Goal: Information Seeking & Learning: Find specific fact

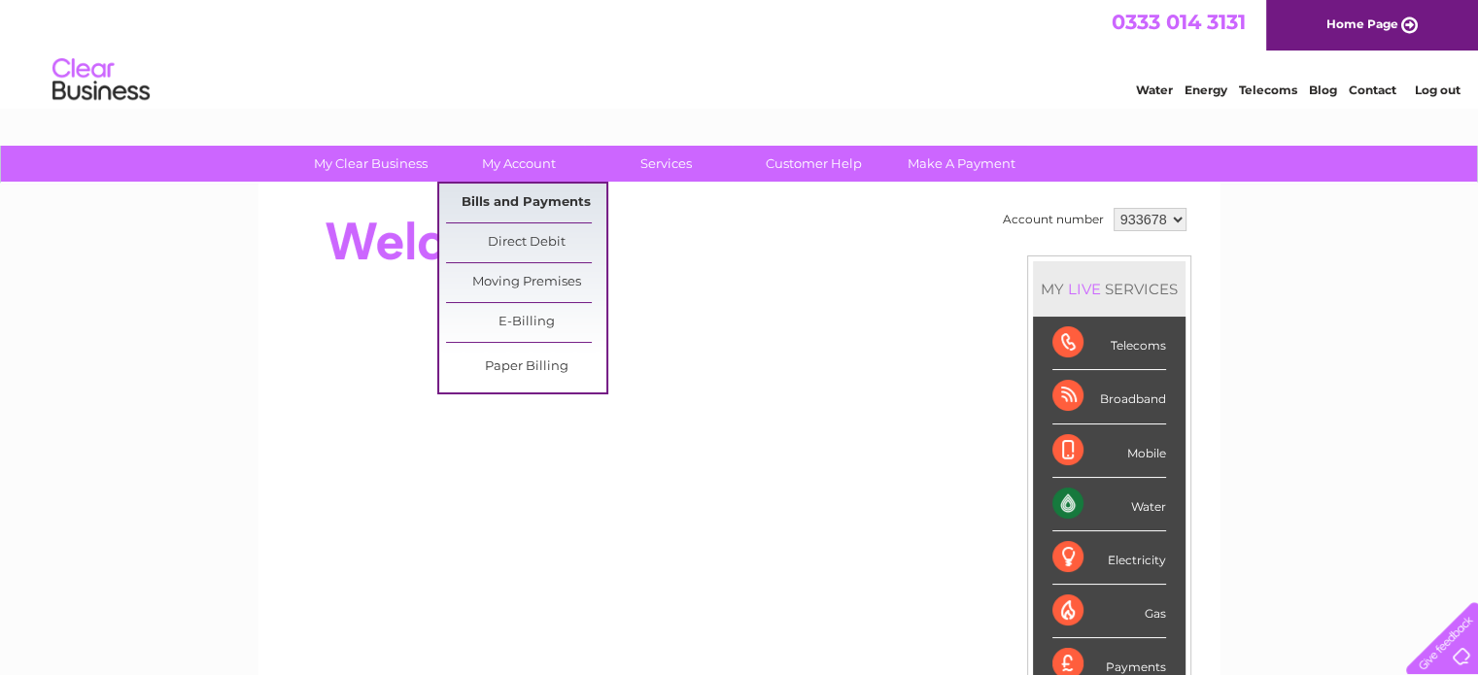
click at [529, 197] on link "Bills and Payments" at bounding box center [526, 203] width 160 height 39
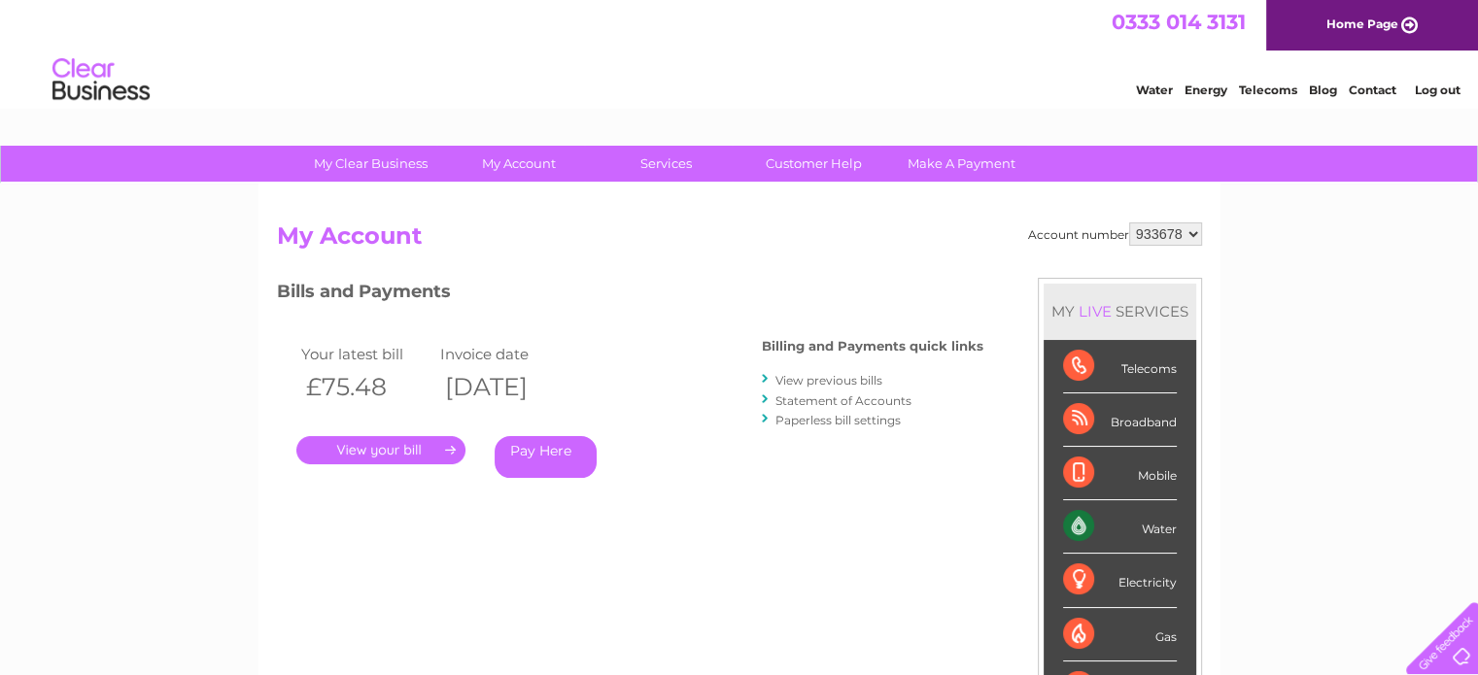
click at [838, 376] on link "View previous bills" at bounding box center [828, 380] width 107 height 15
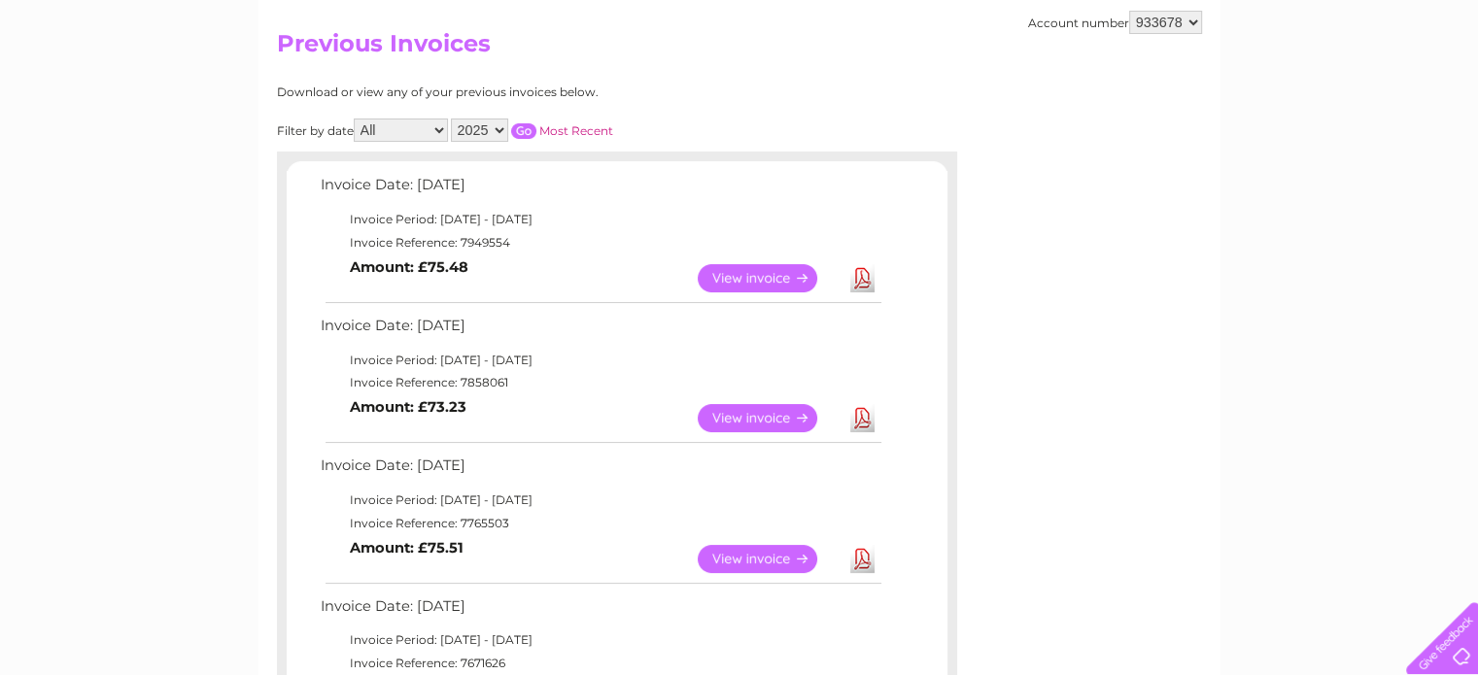
scroll to position [194, 0]
click at [746, 415] on link "View" at bounding box center [769, 416] width 143 height 28
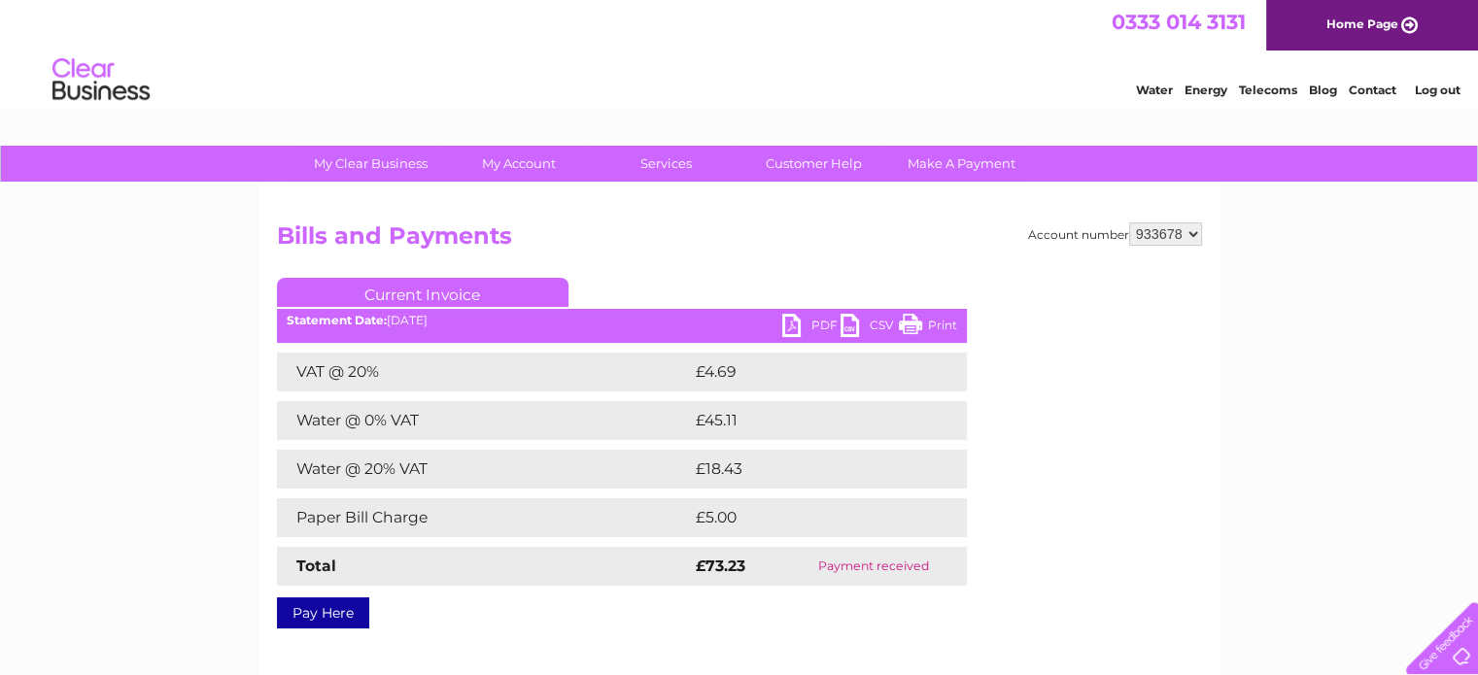
click at [715, 424] on td "£45.11" at bounding box center [807, 420] width 232 height 39
copy td "45.11"
click at [725, 473] on td "£18.43" at bounding box center [808, 469] width 235 height 39
click at [730, 472] on td "£18.43" at bounding box center [808, 469] width 235 height 39
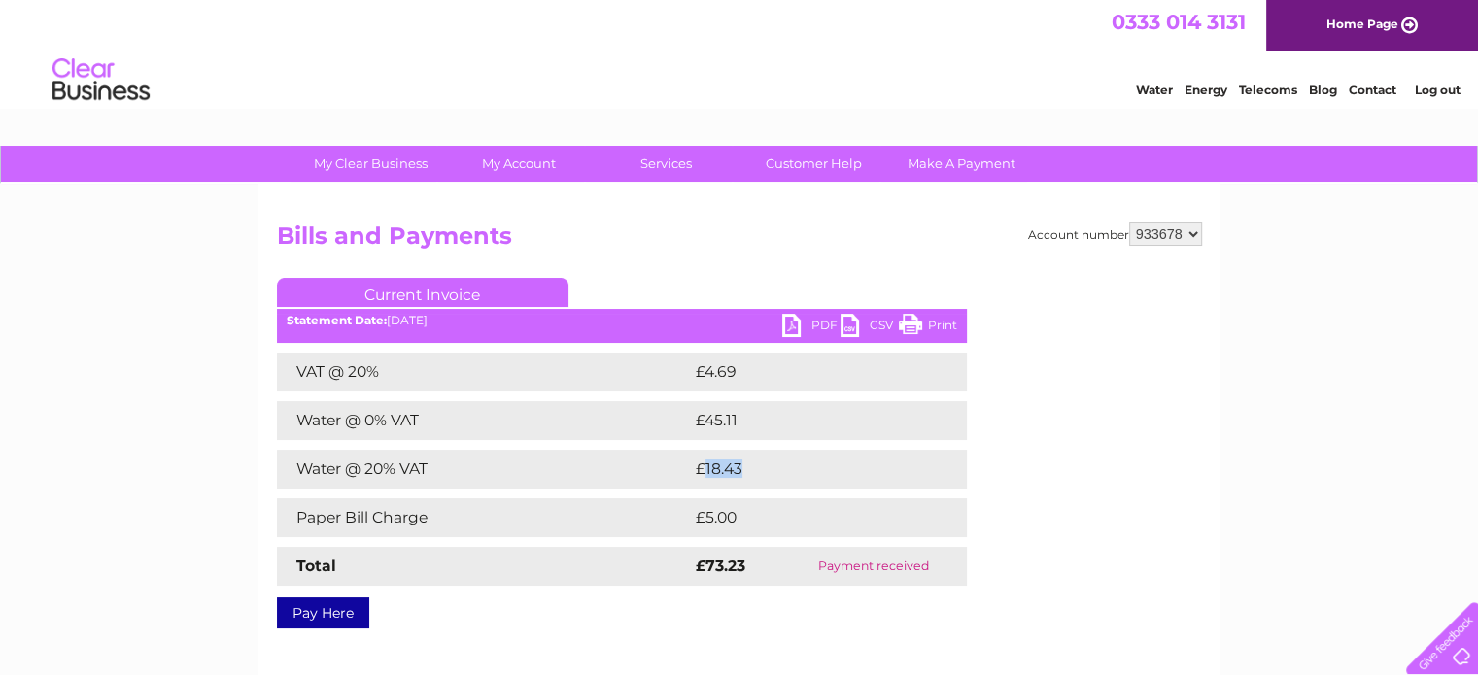
click at [730, 472] on td "£18.43" at bounding box center [808, 469] width 235 height 39
copy td "18.43"
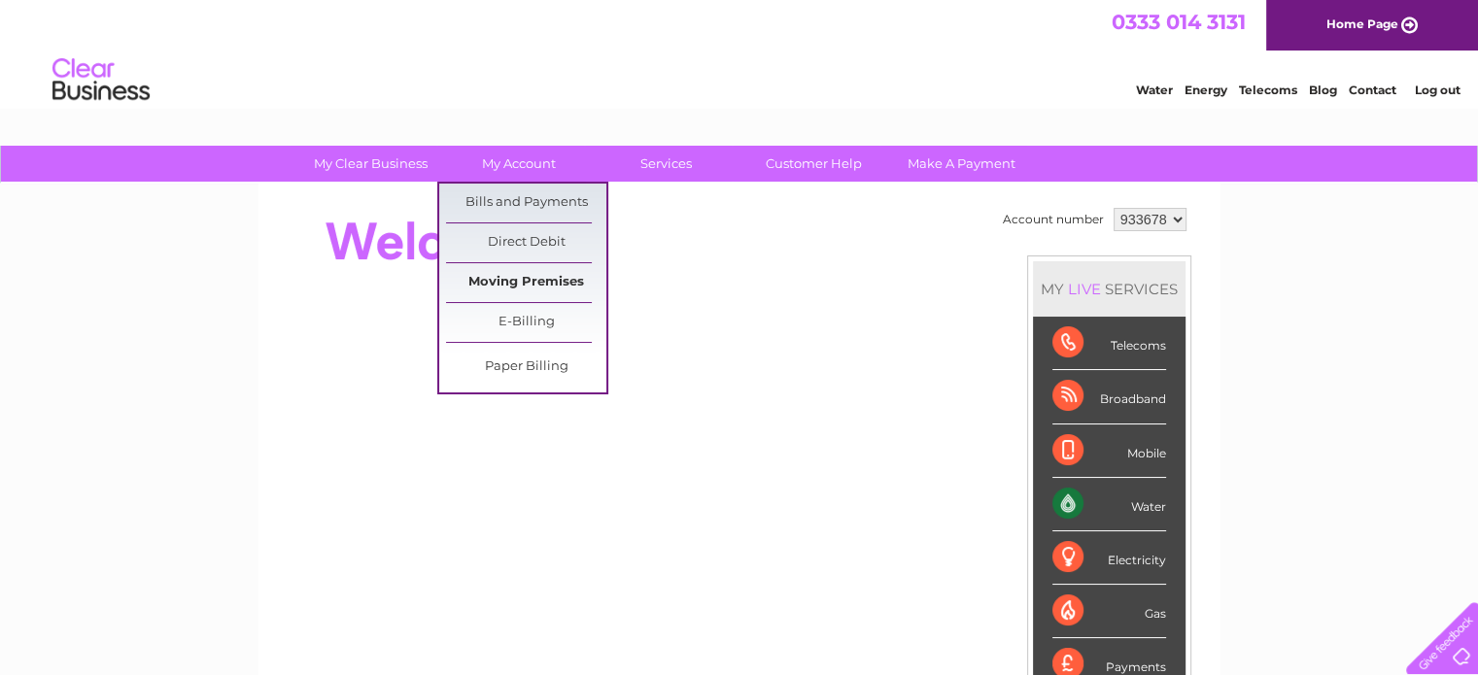
click at [508, 283] on link "Moving Premises" at bounding box center [526, 282] width 160 height 39
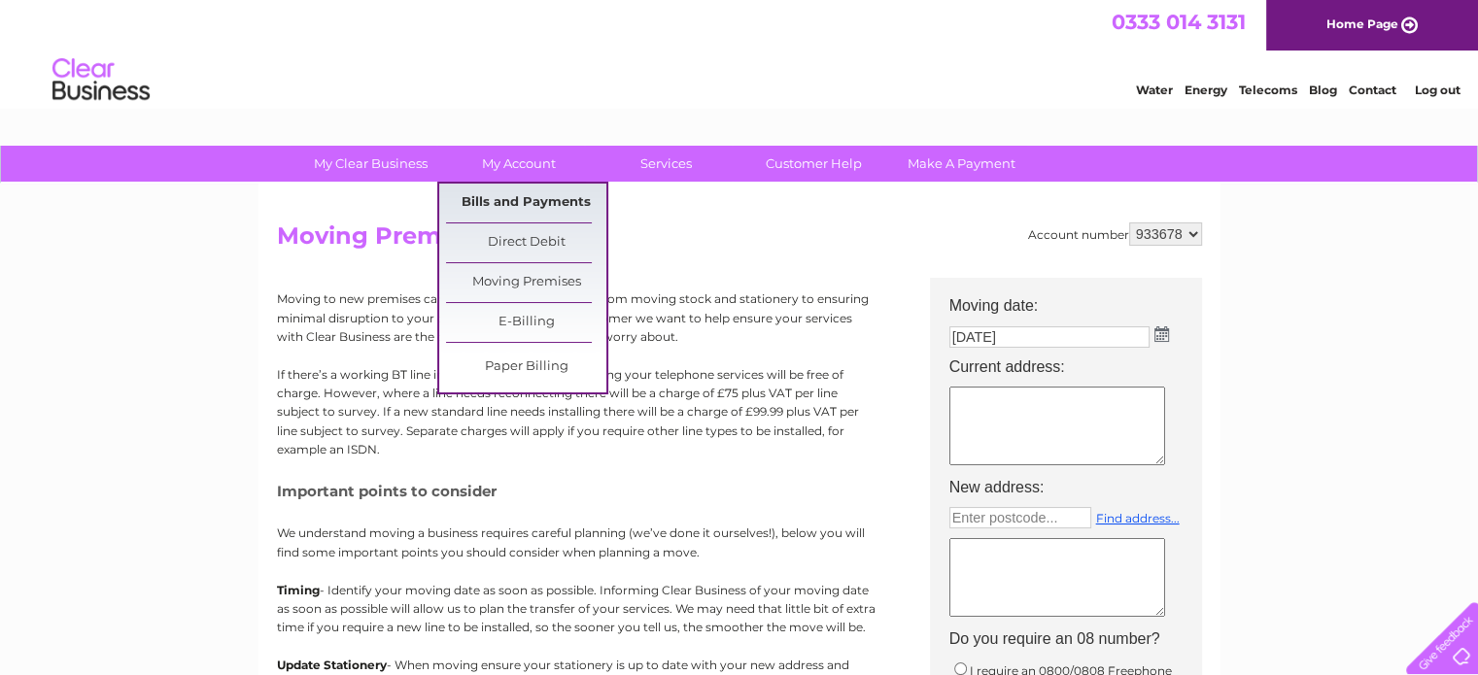
click at [536, 189] on link "Bills and Payments" at bounding box center [526, 203] width 160 height 39
click at [558, 197] on link "Bills and Payments" at bounding box center [526, 203] width 160 height 39
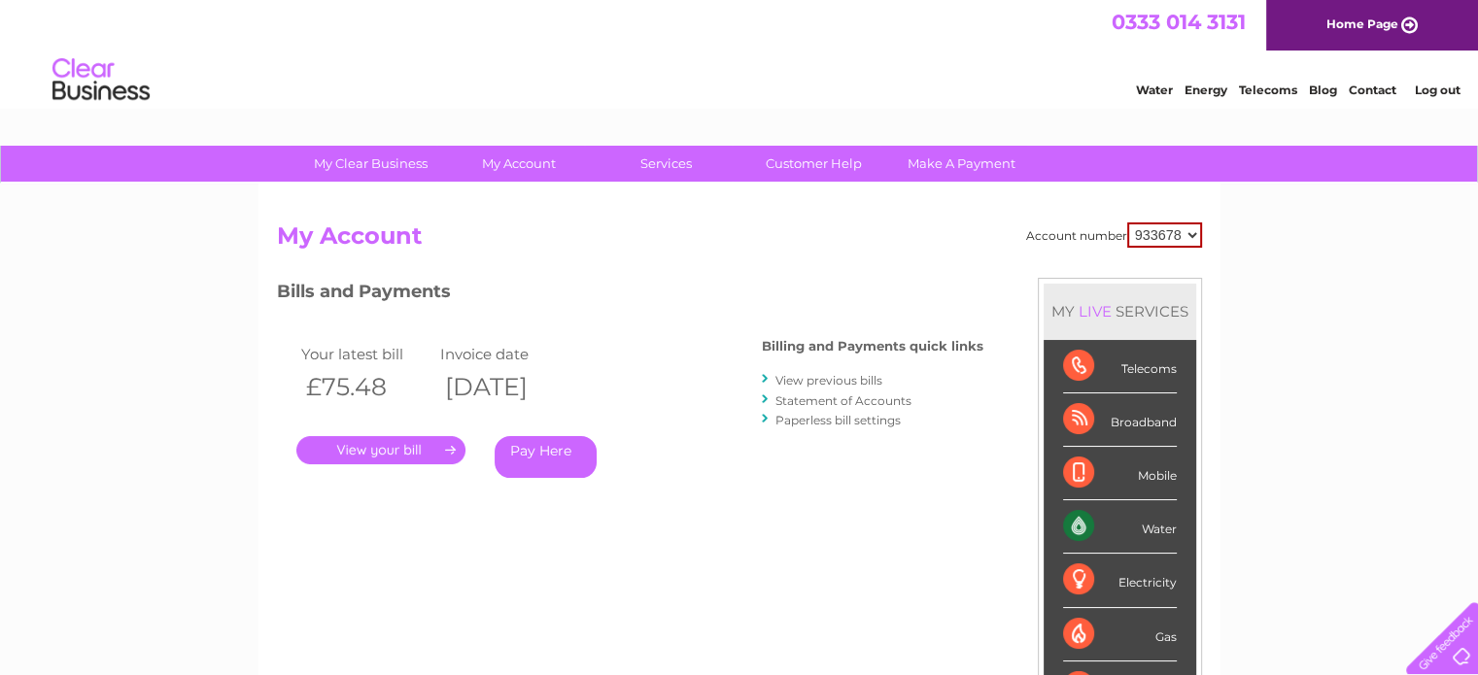
click at [828, 376] on link "View previous bills" at bounding box center [828, 380] width 107 height 15
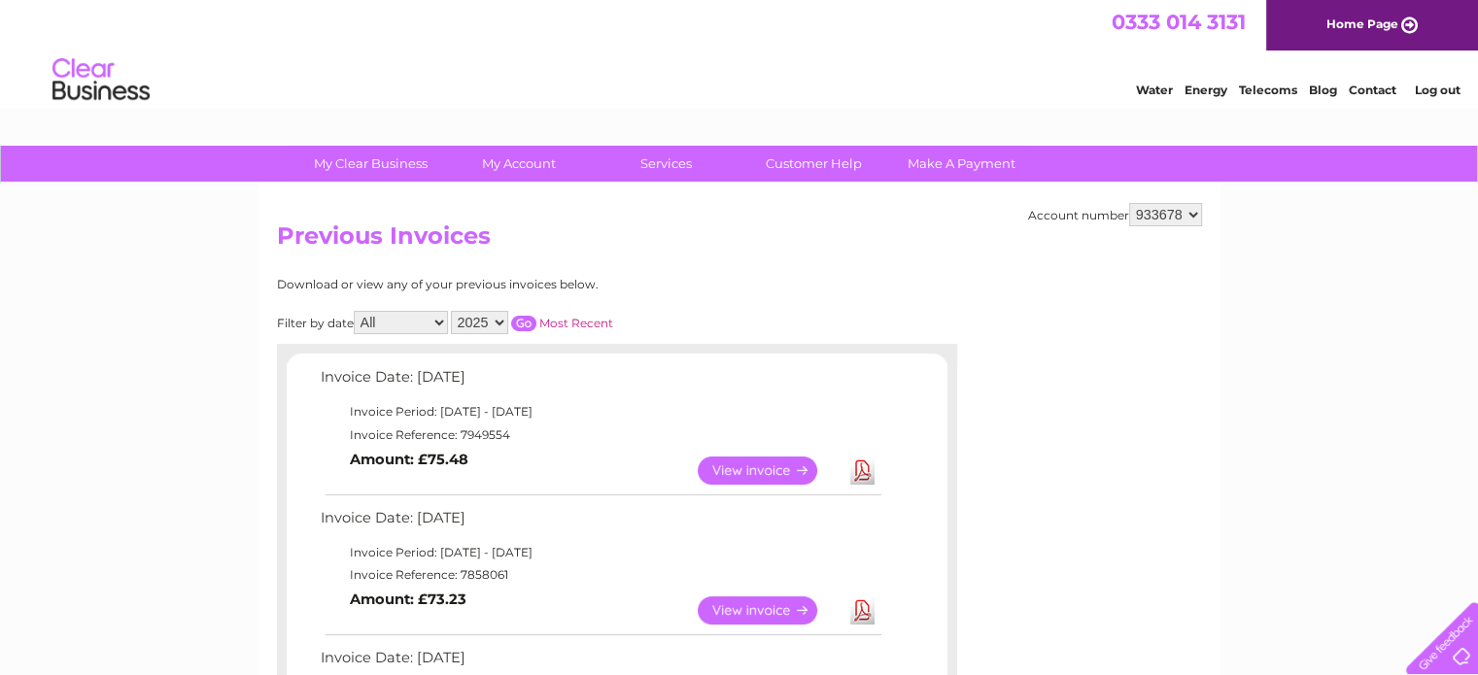
click at [785, 474] on link "View" at bounding box center [769, 471] width 143 height 28
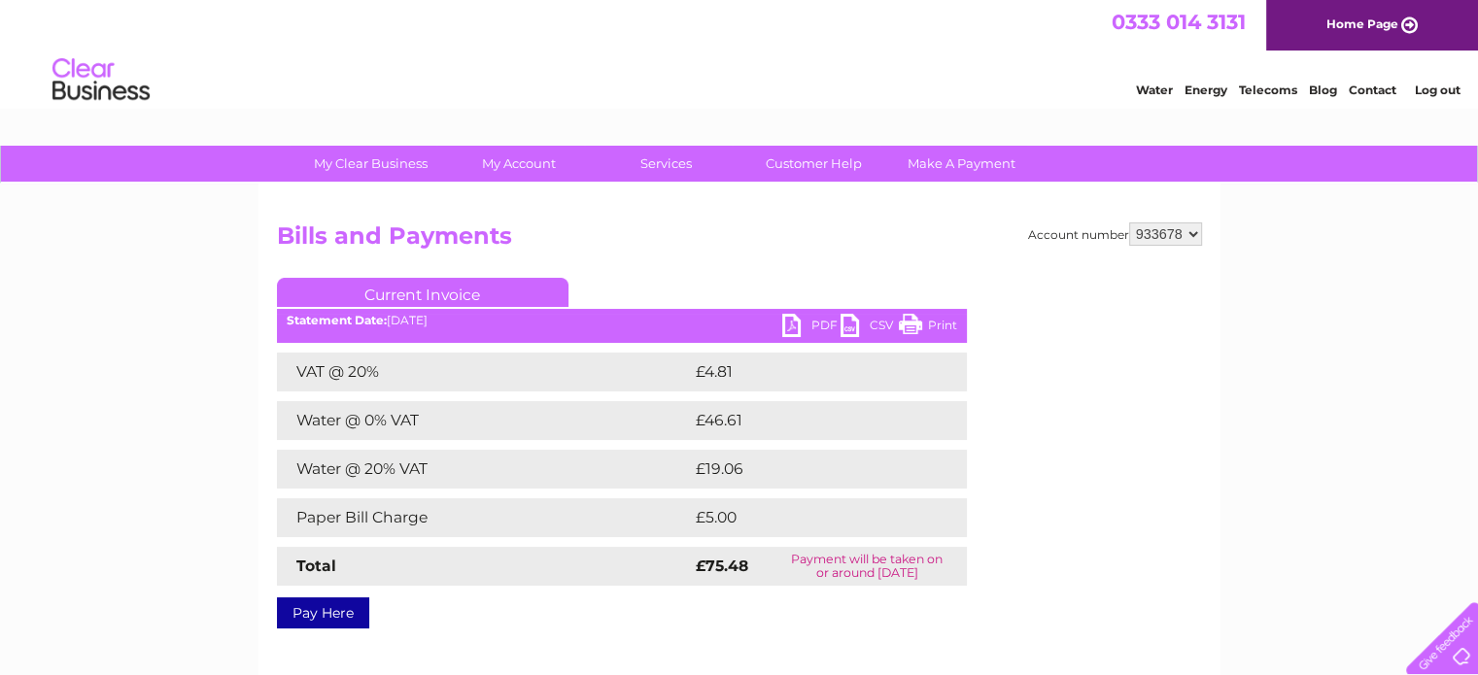
click at [706, 423] on td "£46.61" at bounding box center [808, 420] width 235 height 39
click at [706, 422] on td "£46.61" at bounding box center [808, 420] width 235 height 39
copy td "46.61"
click at [712, 470] on td "£19.06" at bounding box center [809, 469] width 236 height 39
click at [713, 470] on td "£19.06" at bounding box center [809, 469] width 236 height 39
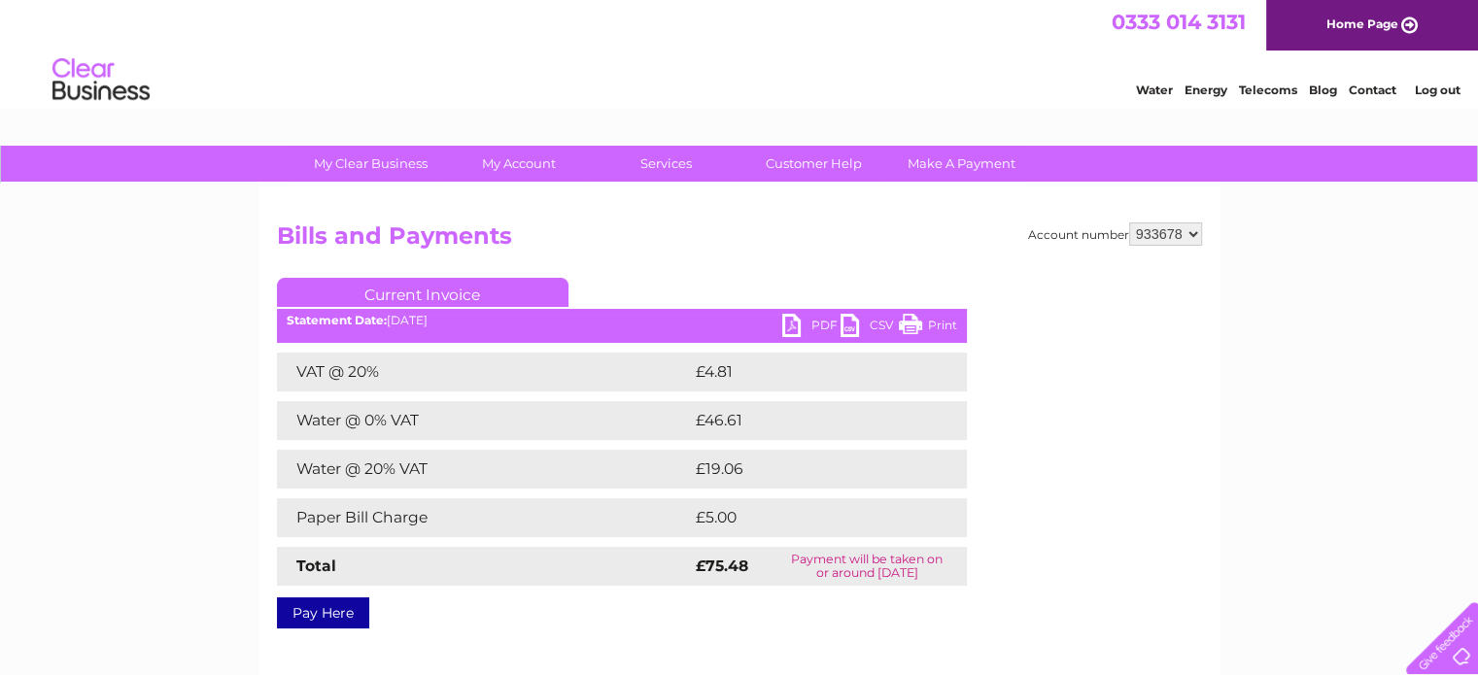
click at [723, 468] on td "£19.06" at bounding box center [809, 469] width 236 height 39
click at [700, 464] on td "£19.06" at bounding box center [809, 469] width 236 height 39
copy td "19.06"
